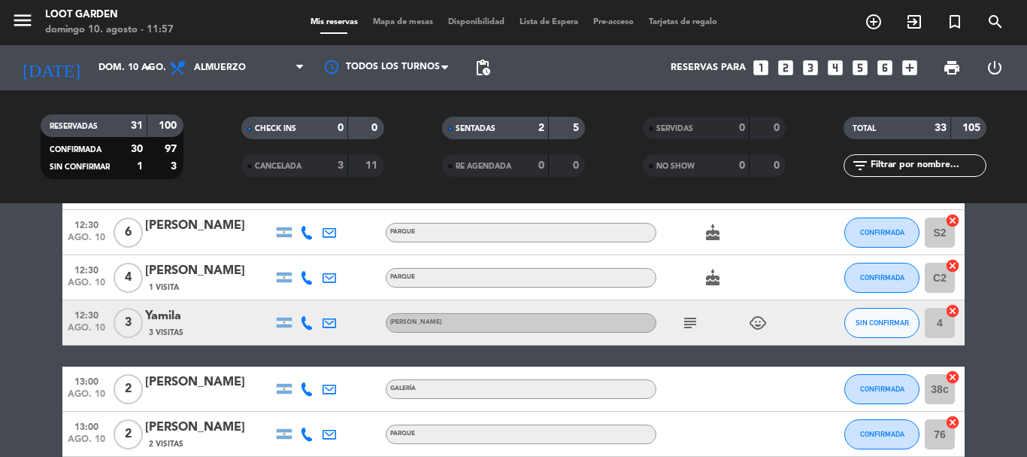
scroll to position [376, 0]
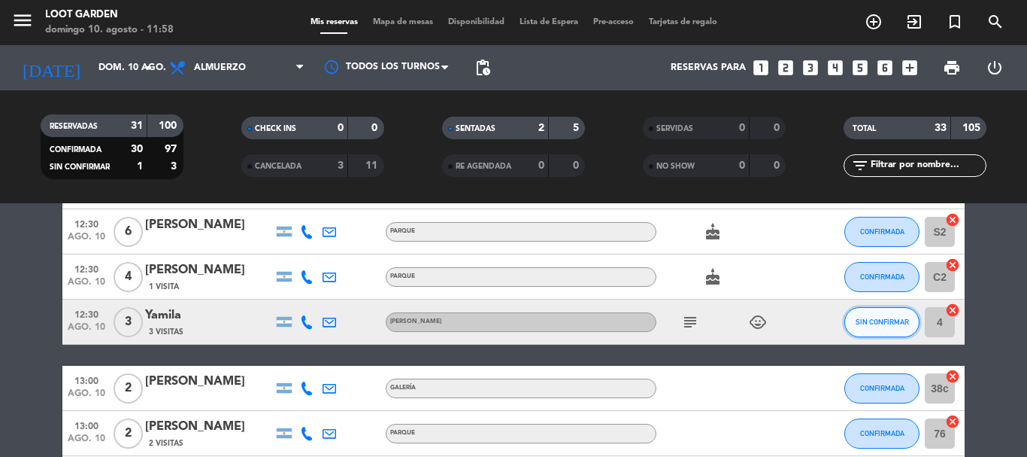
click at [869, 323] on span "SIN CONFIRMAR" at bounding box center [882, 321] width 53 height 8
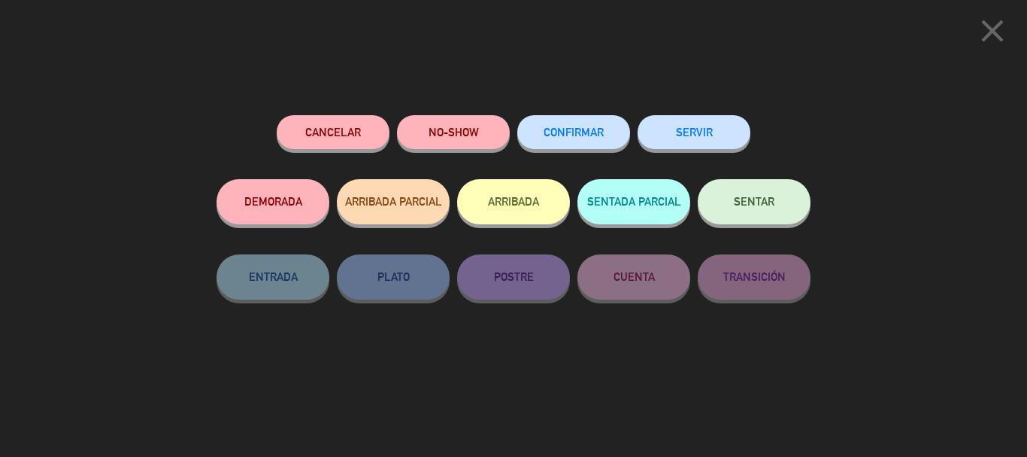
click at [592, 125] on button "CONFIRMAR" at bounding box center [573, 132] width 113 height 34
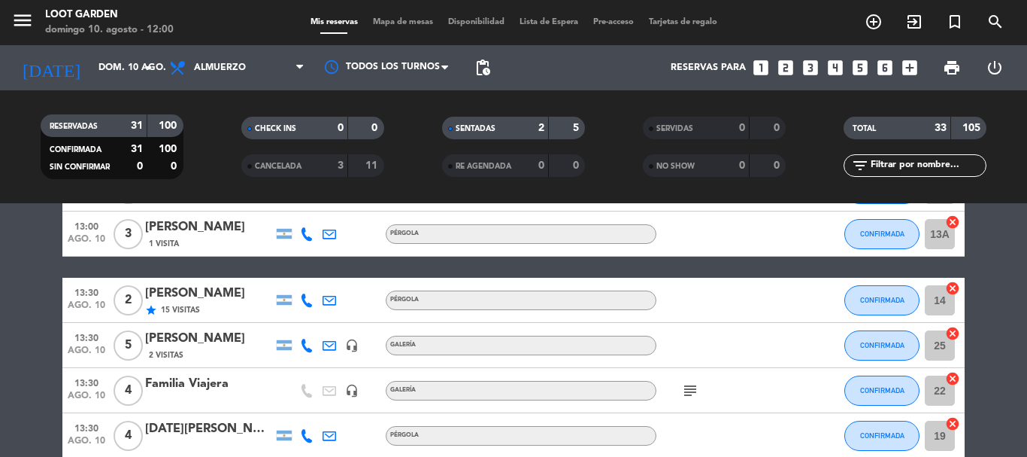
scroll to position [752, 0]
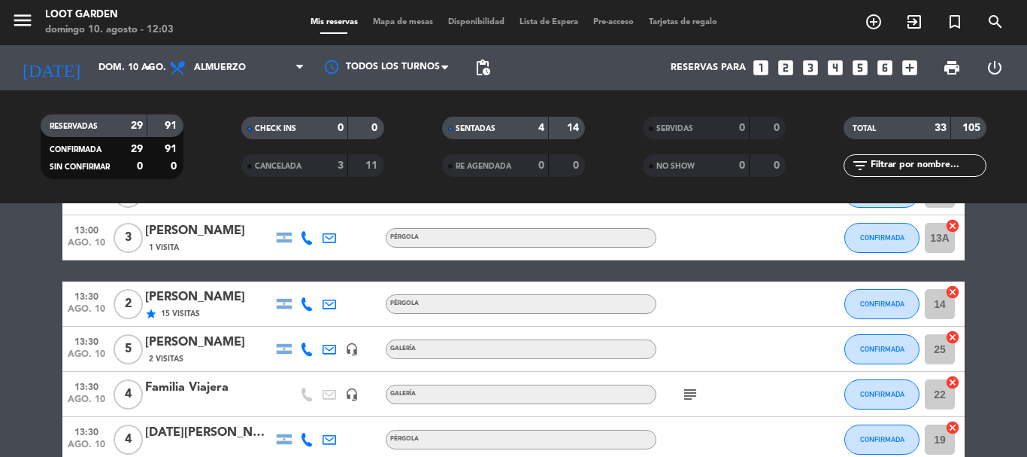
click at [878, 68] on icon "looks_6" at bounding box center [885, 68] width 20 height 20
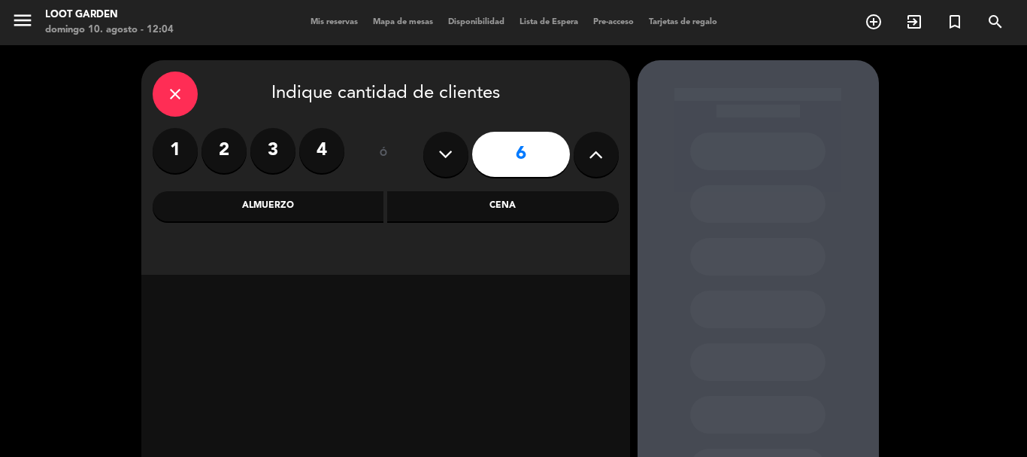
click at [341, 218] on div "Almuerzo" at bounding box center [269, 206] width 232 height 30
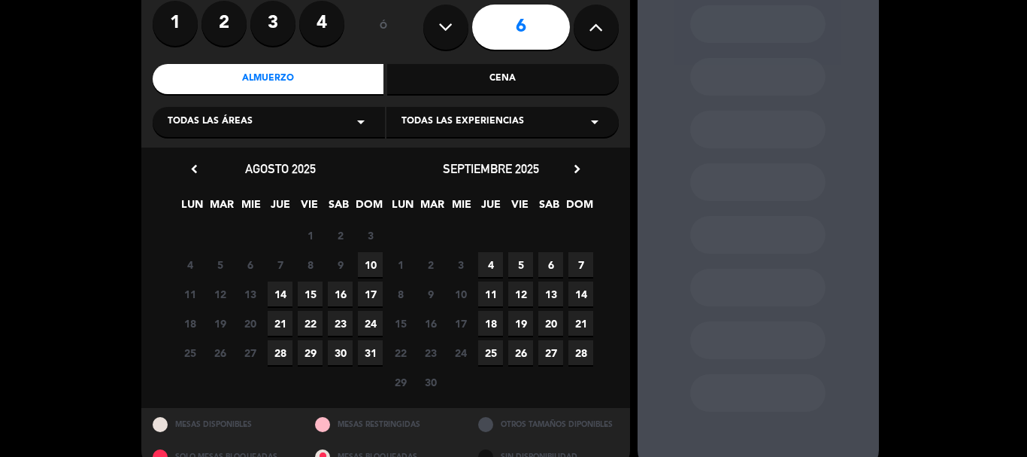
click at [370, 262] on span "10" at bounding box center [370, 264] width 25 height 25
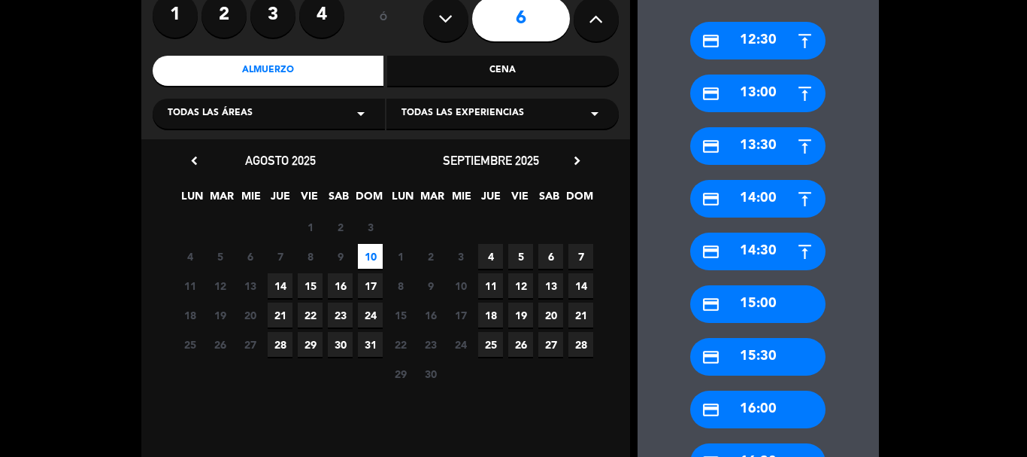
click at [736, 102] on div "credit_card 13:00" at bounding box center [757, 93] width 135 height 38
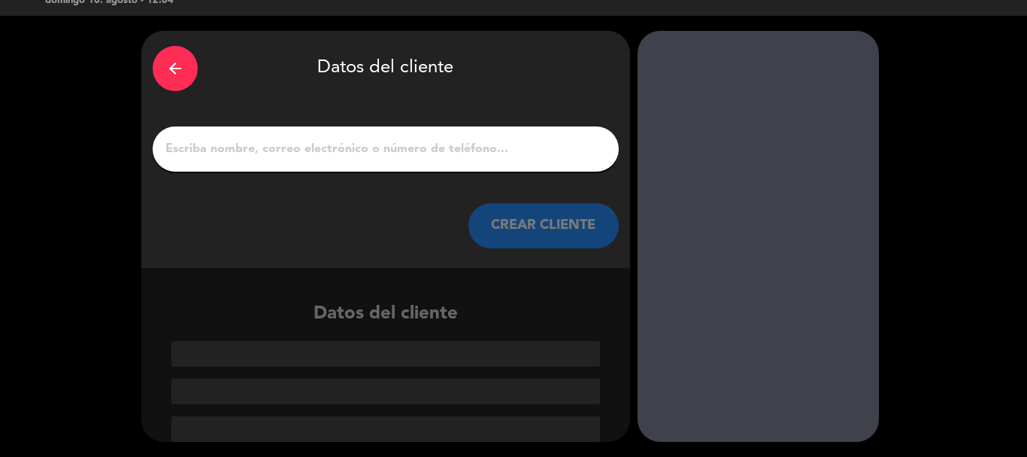
click at [311, 148] on input "1" at bounding box center [386, 148] width 444 height 21
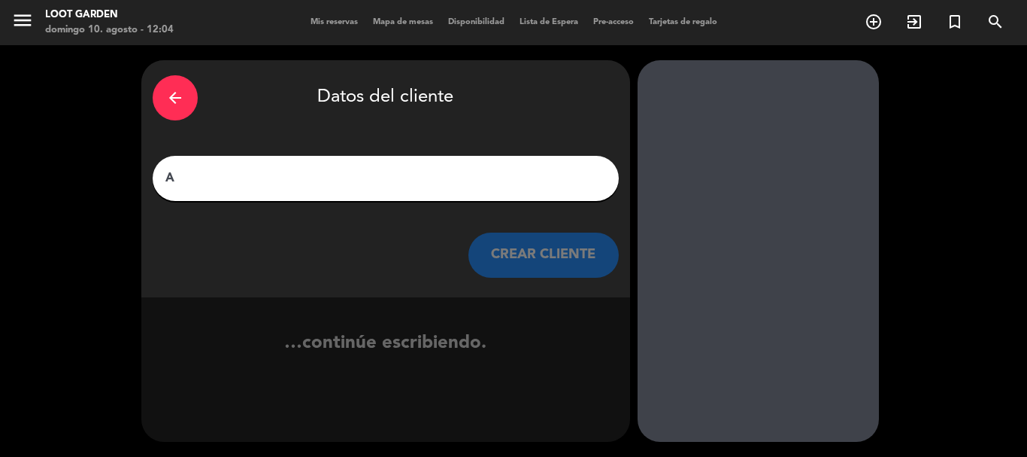
scroll to position [0, 0]
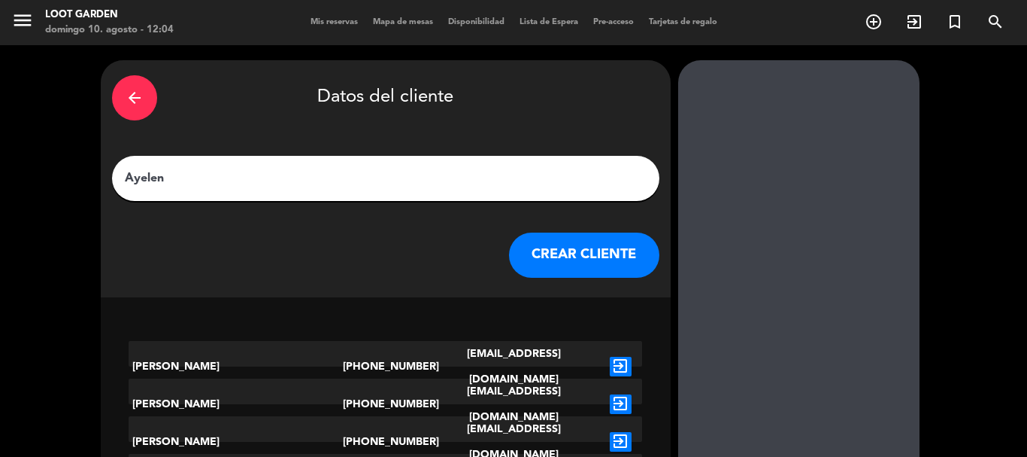
type input "Ayelen"
click at [543, 278] on div "arrow_back Datos del cliente [PERSON_NAME] CLIENTE" at bounding box center [386, 178] width 570 height 237
click at [535, 269] on button "CREAR CLIENTE" at bounding box center [584, 254] width 150 height 45
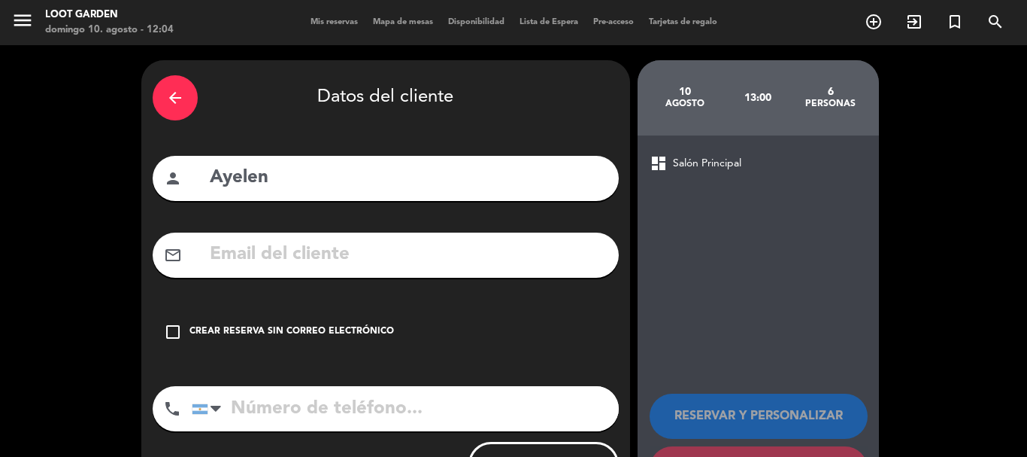
drag, startPoint x: 169, startPoint y: 329, endPoint x: 184, endPoint y: 332, distance: 15.3
click at [171, 329] on icon "check_box_outline_blank" at bounding box center [173, 332] width 18 height 18
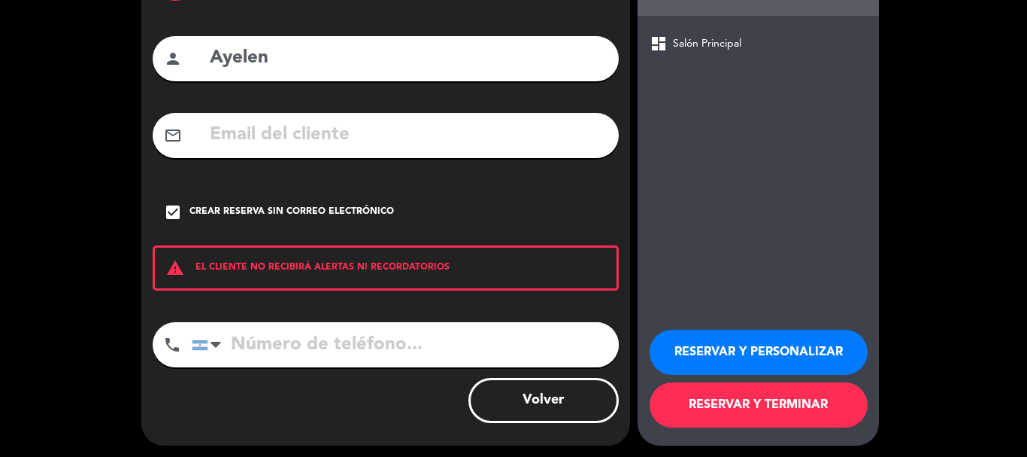
scroll to position [123, 0]
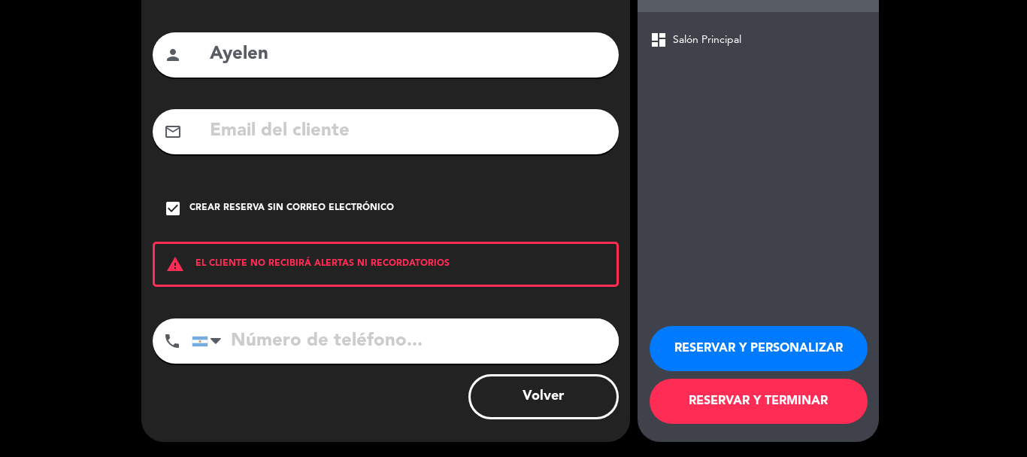
click at [271, 342] on input "tel" at bounding box center [405, 340] width 427 height 45
paste input "[PHONE_NUMBER]"
type input "[PHONE_NUMBER]"
click at [720, 405] on button "RESERVAR Y TERMINAR" at bounding box center [759, 400] width 218 height 45
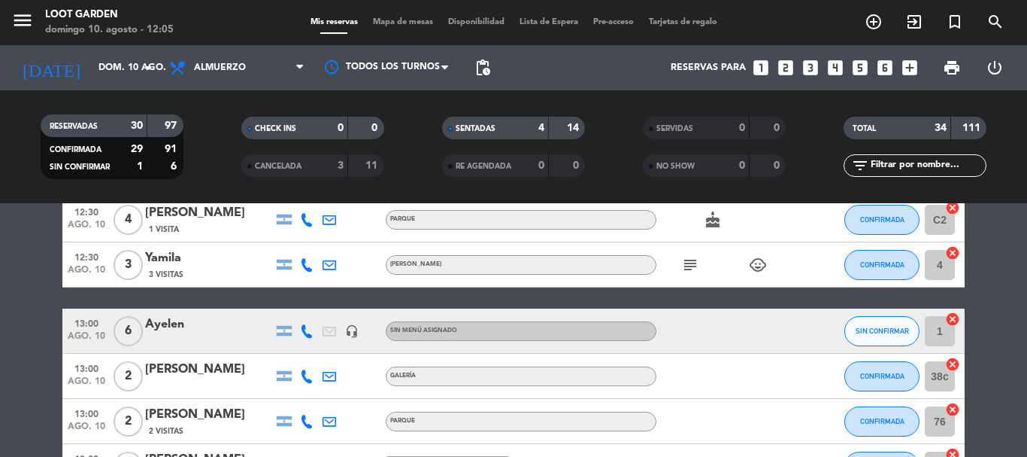
scroll to position [451, 0]
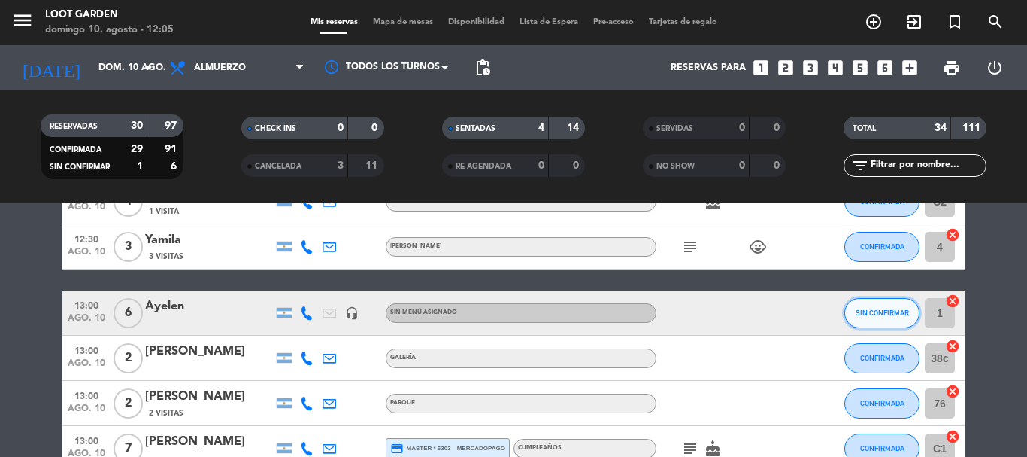
click at [872, 309] on span "SIN CONFIRMAR" at bounding box center [882, 312] width 53 height 8
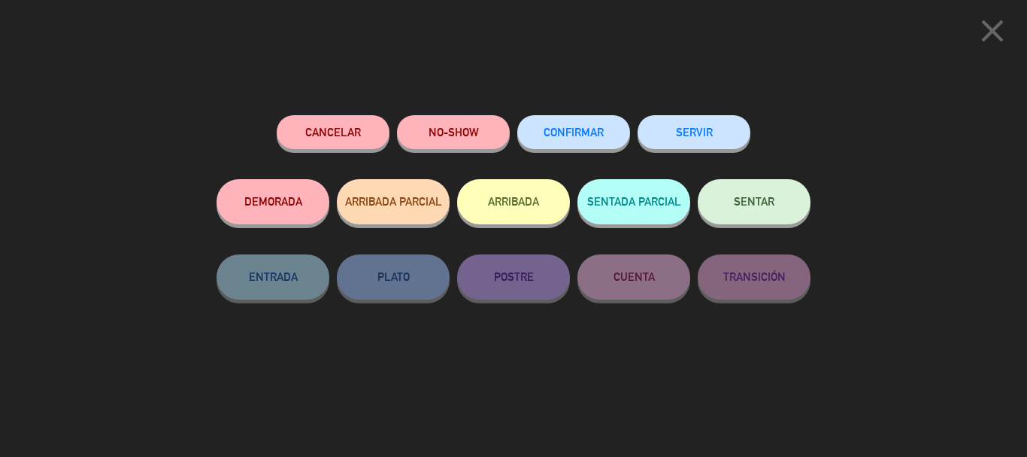
click at [587, 140] on button "CONFIRMAR" at bounding box center [573, 132] width 113 height 34
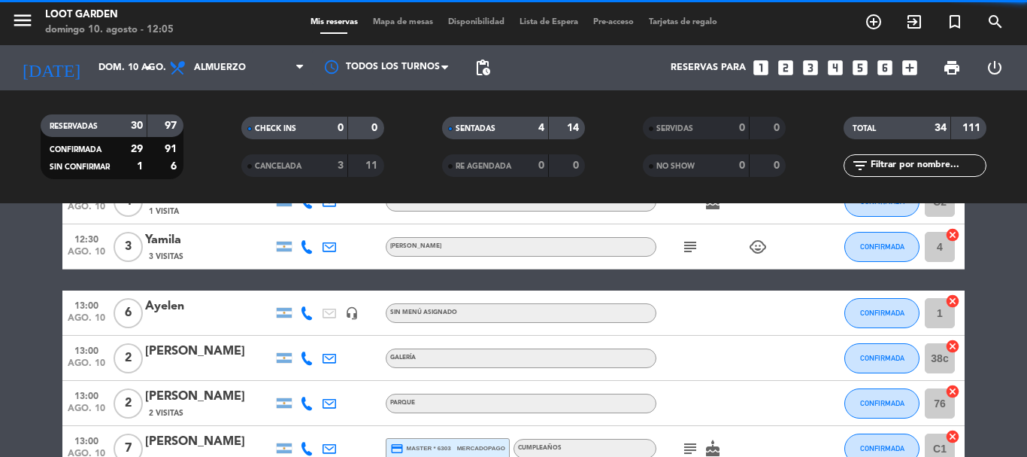
click at [181, 314] on div "Ayelen" at bounding box center [209, 306] width 128 height 20
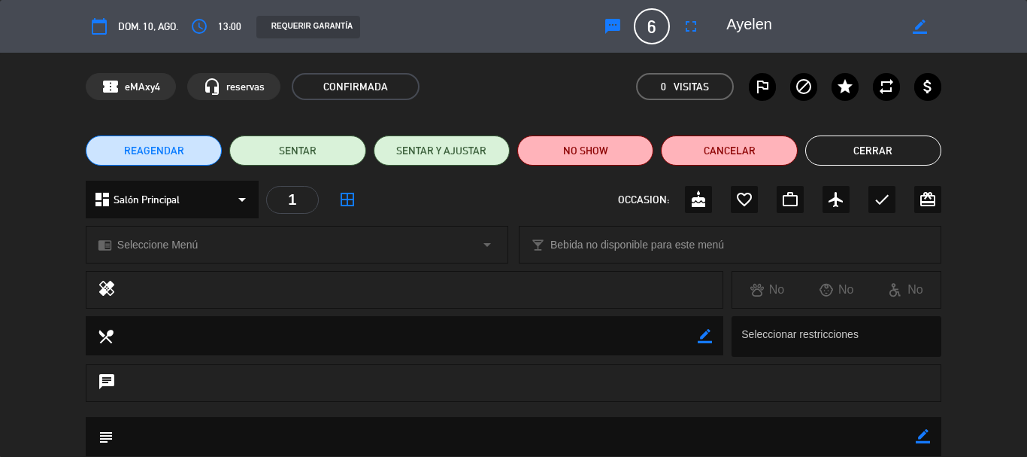
click at [238, 200] on icon "arrow_drop_down" at bounding box center [242, 199] width 18 height 18
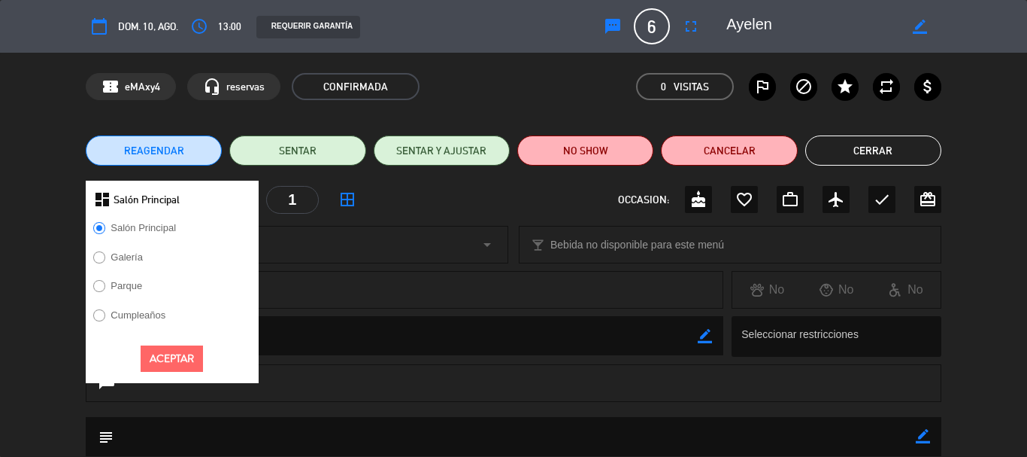
click at [133, 283] on label "Parque" at bounding box center [127, 286] width 32 height 10
click at [179, 359] on button "Aceptar" at bounding box center [172, 358] width 62 height 26
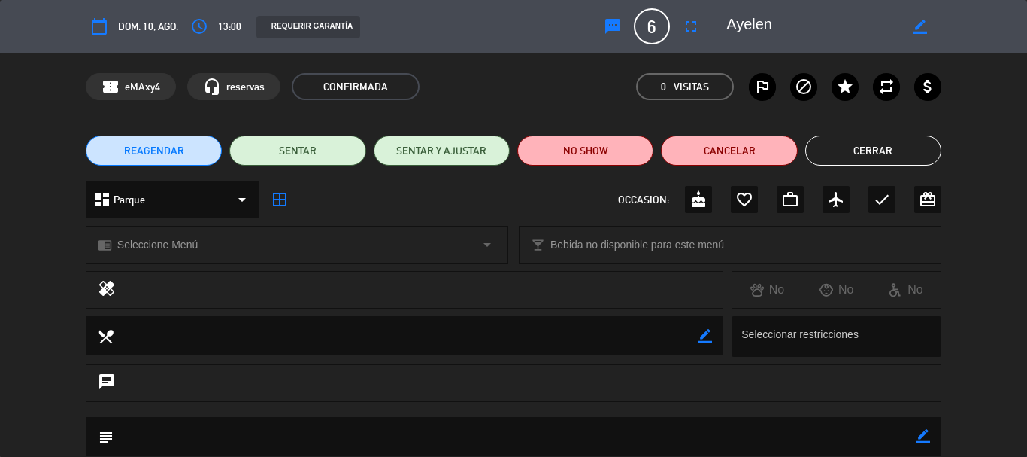
click at [172, 245] on span "Seleccione Menú" at bounding box center [157, 244] width 80 height 17
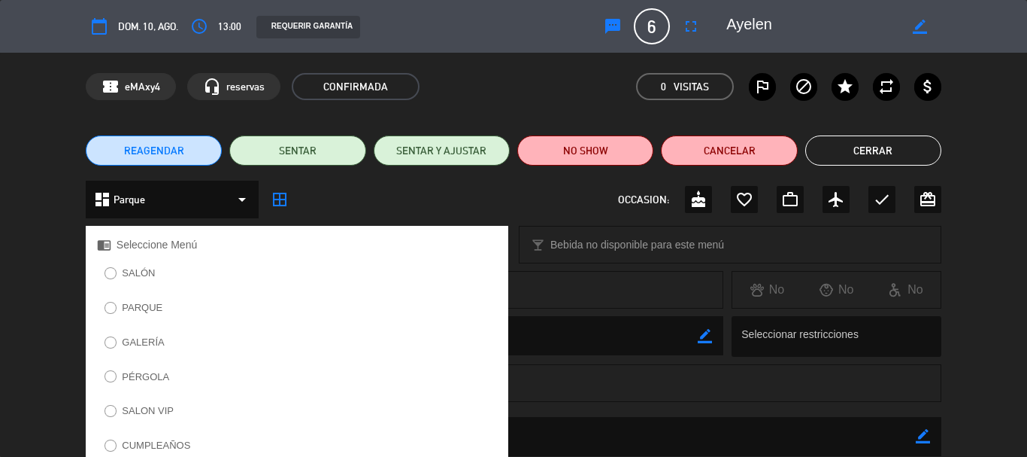
click at [164, 296] on div "SALÓN PARQUE GALERÍA PÉRGOLA SALON VIP CUMPLEAÑOS" at bounding box center [297, 366] width 423 height 206
click at [174, 302] on div "PARQUE" at bounding box center [297, 312] width 423 height 29
click at [155, 308] on label "PARQUE" at bounding box center [142, 307] width 41 height 10
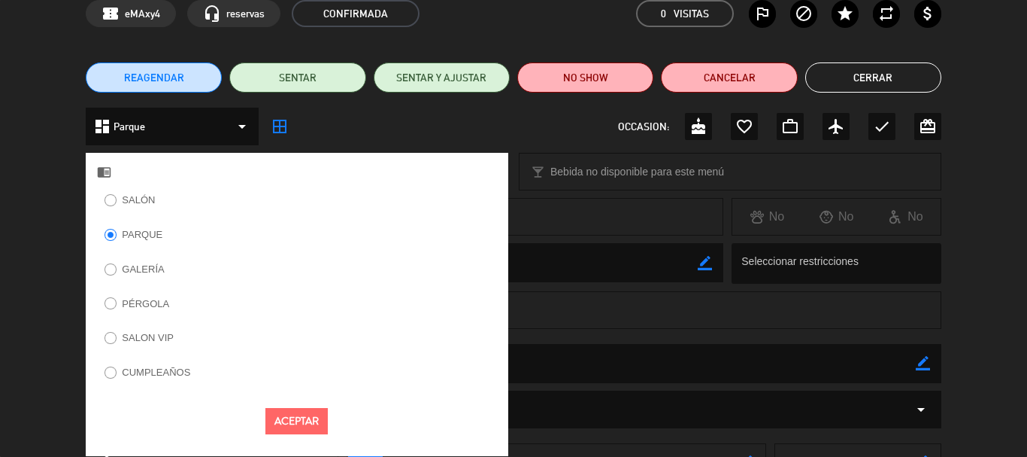
scroll to position [188, 0]
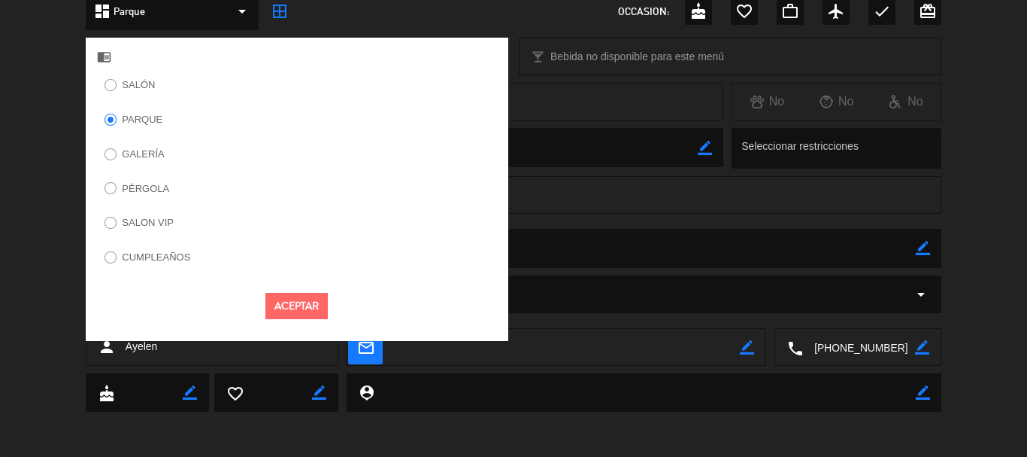
click at [296, 299] on button "Aceptar" at bounding box center [296, 306] width 62 height 26
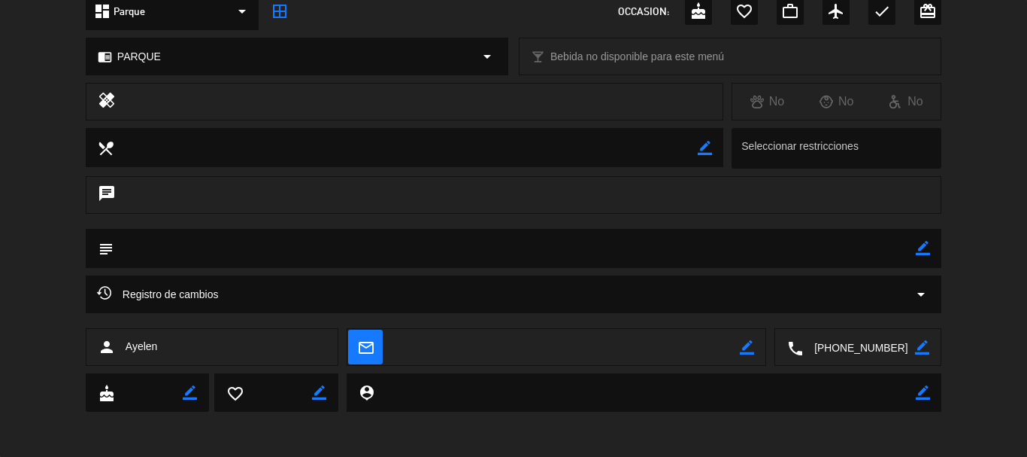
scroll to position [0, 0]
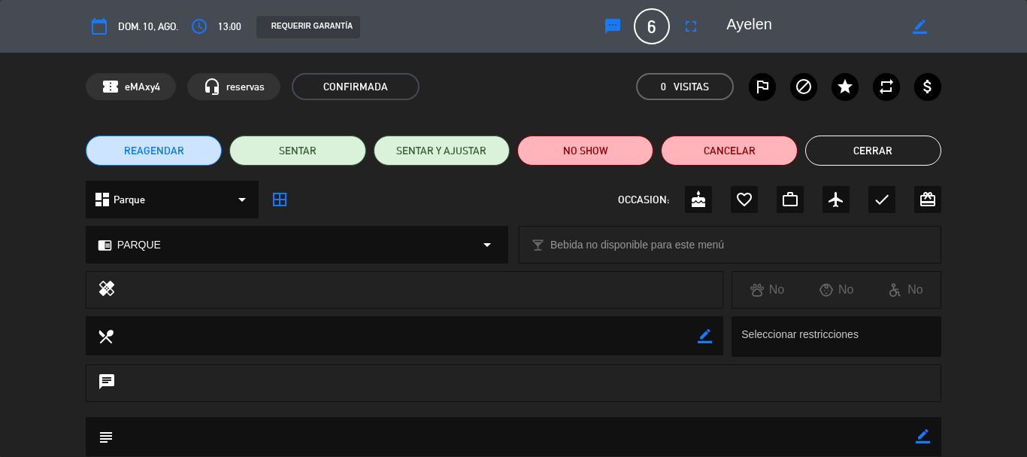
click at [866, 138] on button "Cerrar" at bounding box center [873, 150] width 136 height 30
